Goal: Check status: Check status

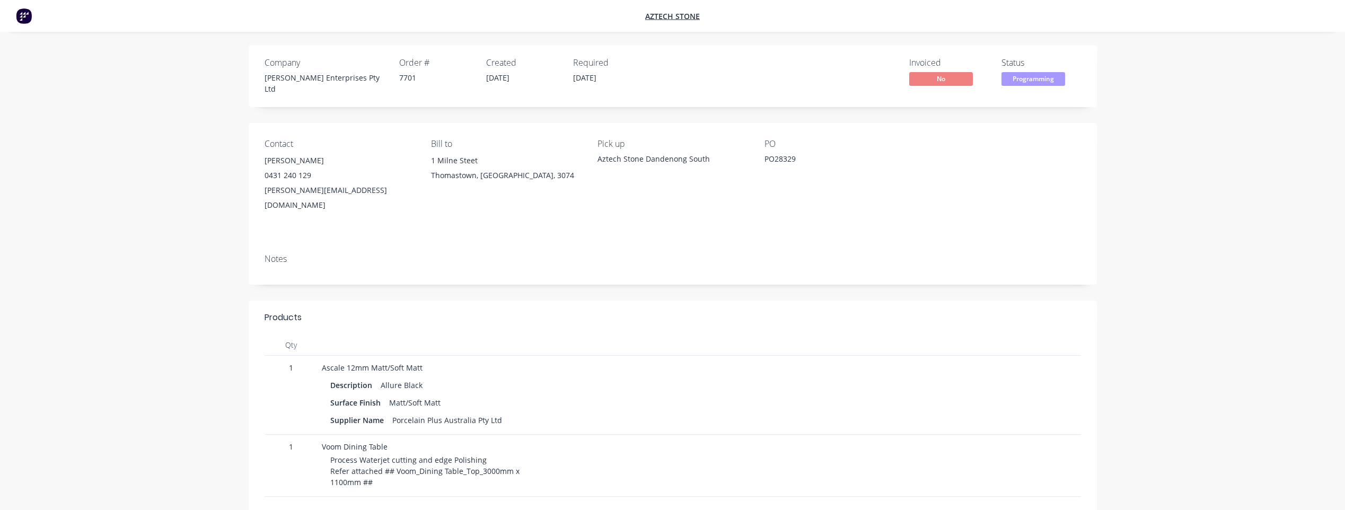
click at [787, 154] on div "PO28329" at bounding box center [831, 160] width 133 height 15
copy div "PO28329"
drag, startPoint x: 382, startPoint y: 366, endPoint x: 431, endPoint y: 367, distance: 49.3
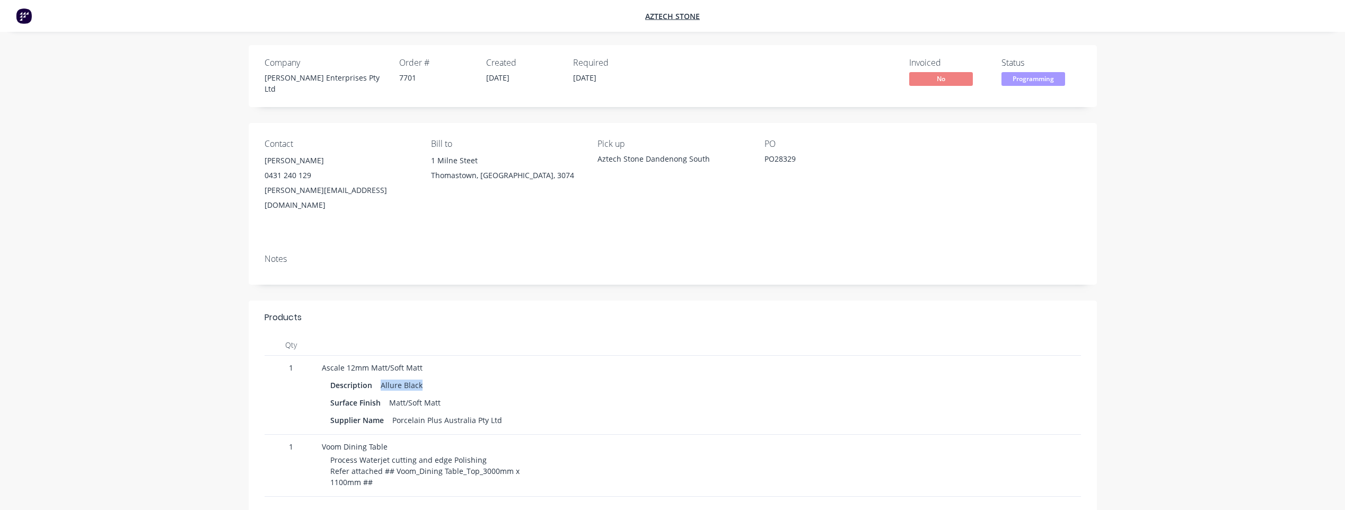
click at [431, 378] on div "Description Allure Black" at bounding box center [515, 385] width 370 height 15
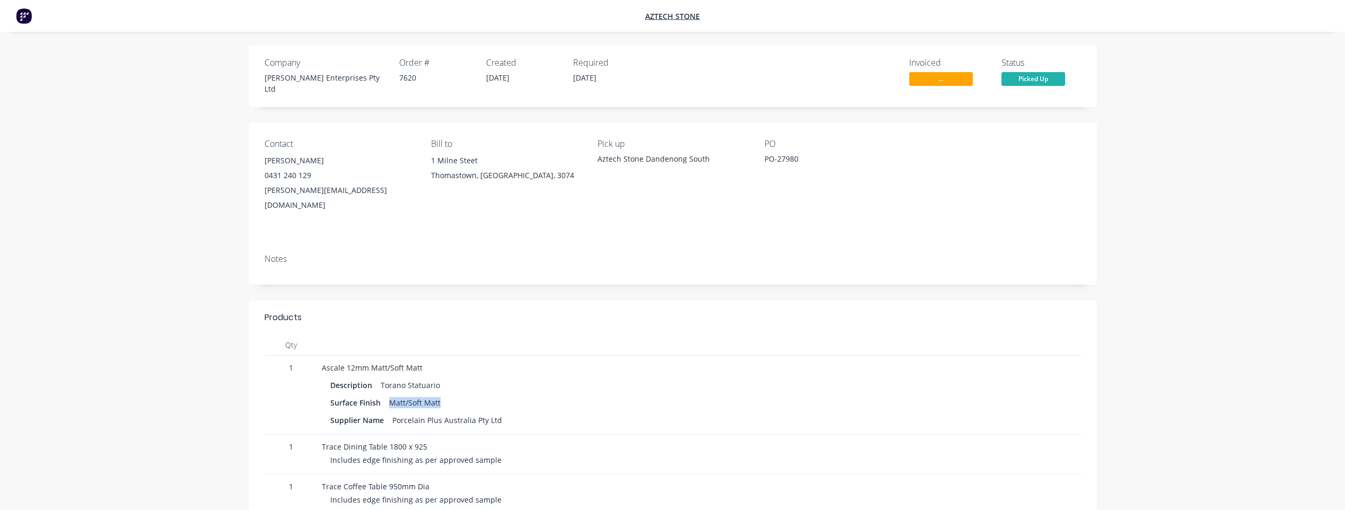
drag, startPoint x: 392, startPoint y: 383, endPoint x: 442, endPoint y: 382, distance: 49.9
click at [442, 395] on div "Matt/Soft Matt" at bounding box center [415, 402] width 60 height 15
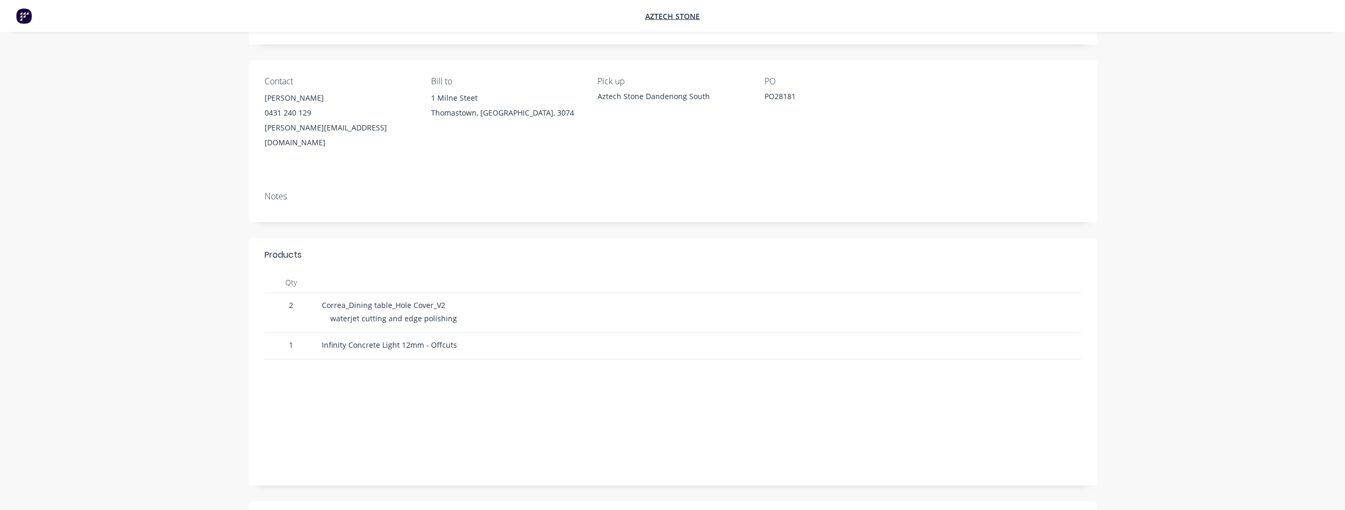
scroll to position [131, 0]
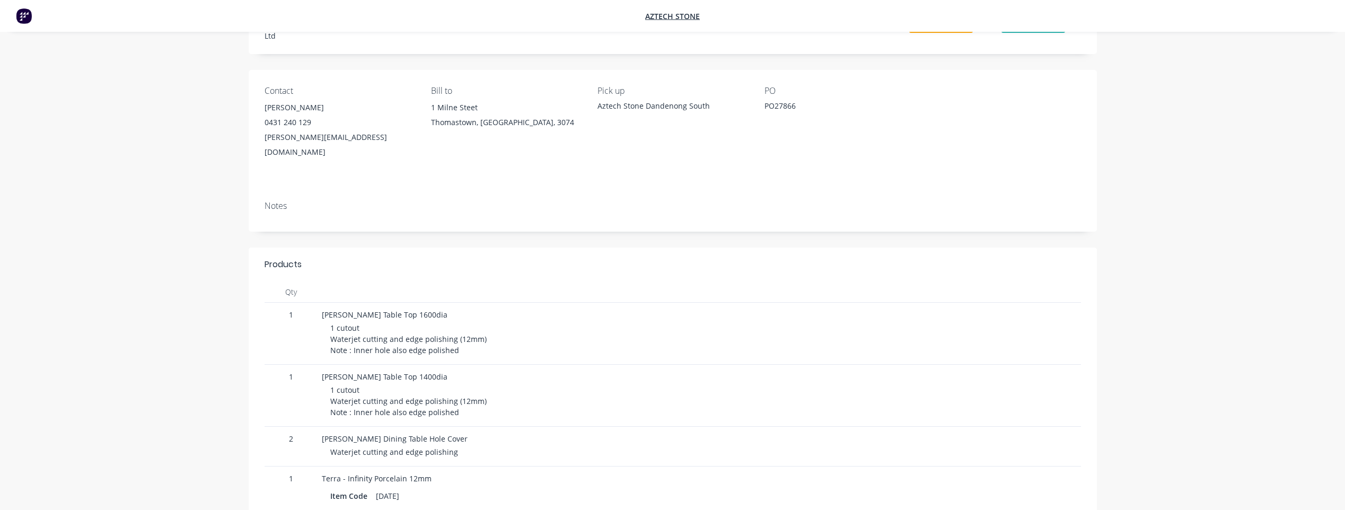
scroll to position [106, 0]
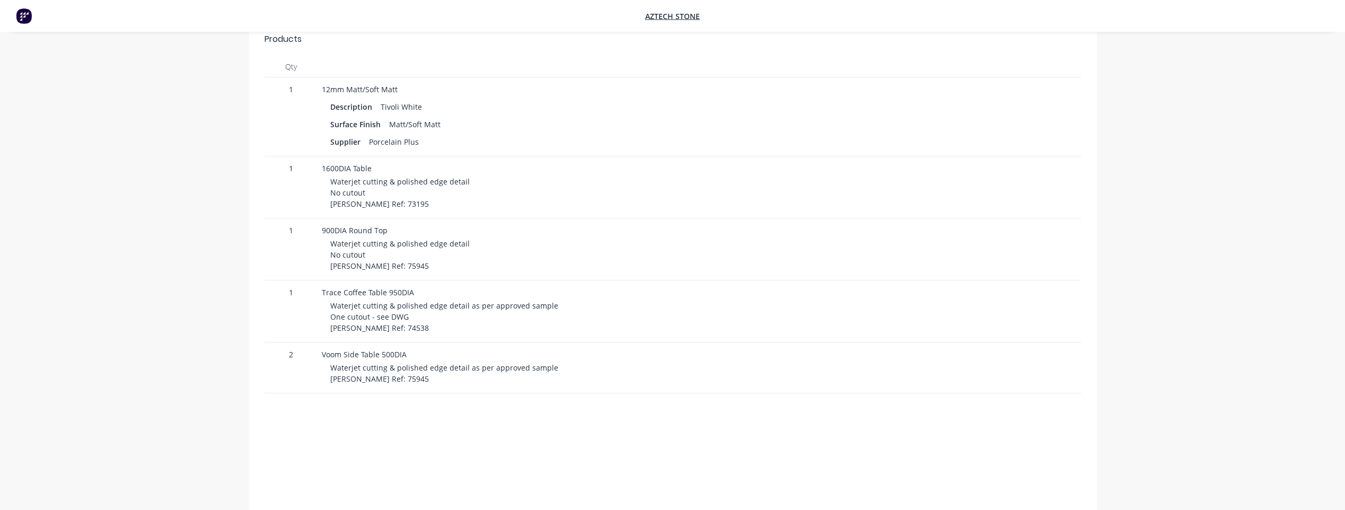
scroll to position [265, 0]
